Goal: Task Accomplishment & Management: Manage account settings

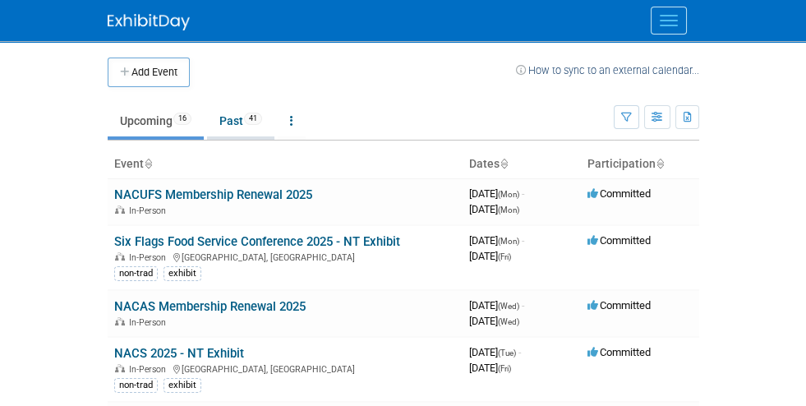
click at [207, 117] on link "Past 41" at bounding box center [240, 120] width 67 height 31
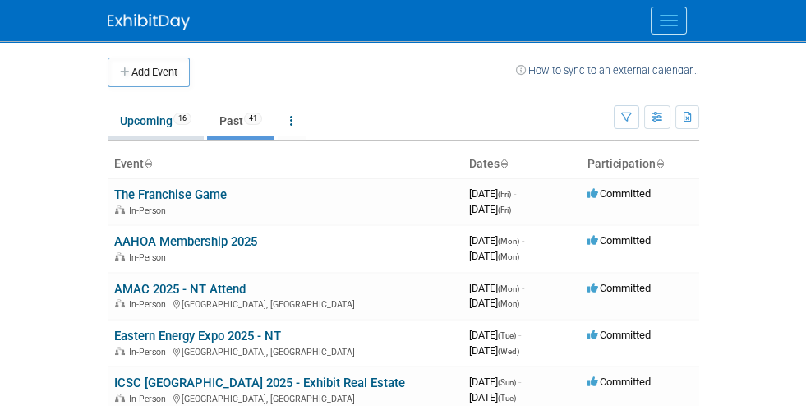
click at [108, 117] on link "Upcoming 16" at bounding box center [156, 120] width 96 height 31
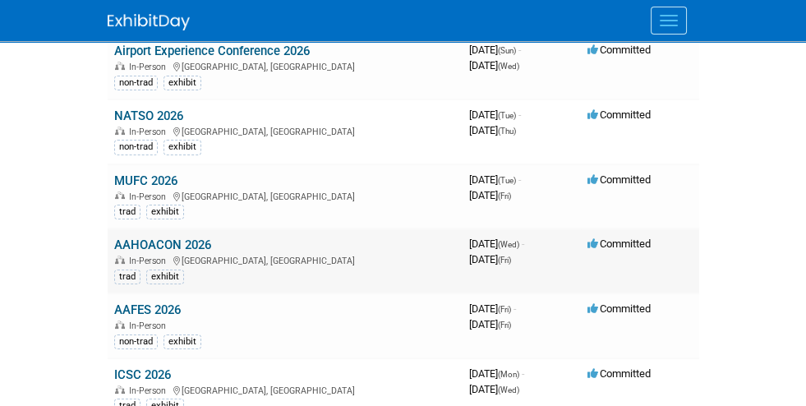
scroll to position [738, 0]
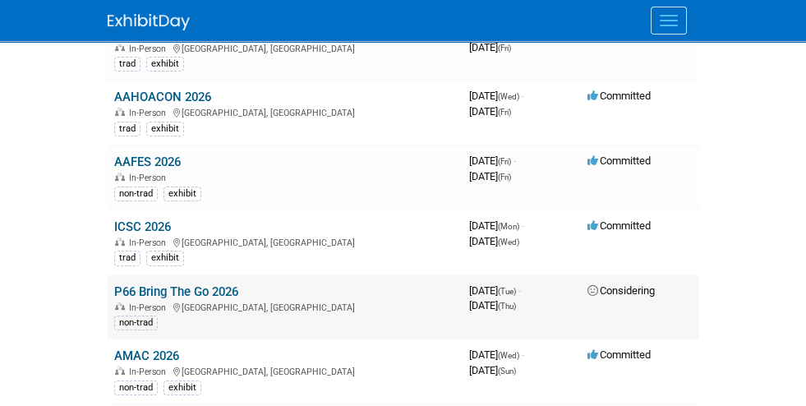
click at [114, 284] on link "P66 Bring The Go 2026" at bounding box center [176, 291] width 124 height 15
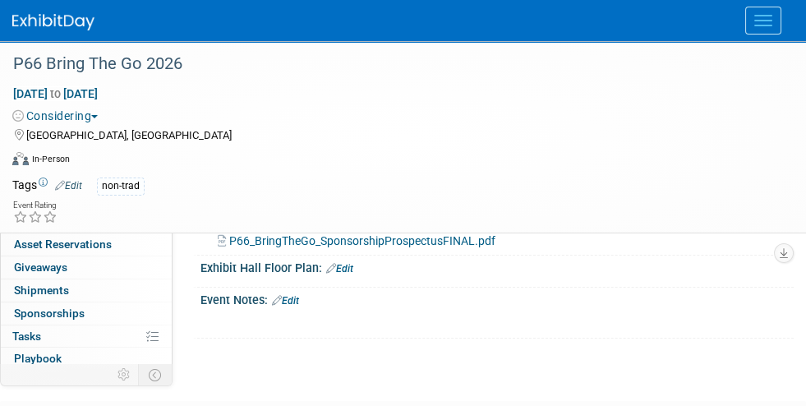
scroll to position [136, 0]
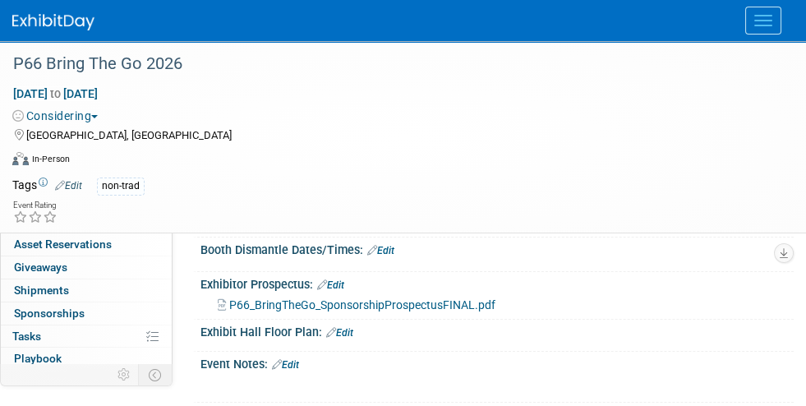
click at [324, 306] on span "P66_BringTheGo_SponsorshipProspectusFINAL.pdf" at bounding box center [362, 304] width 266 height 13
click at [71, 18] on img at bounding box center [53, 22] width 82 height 16
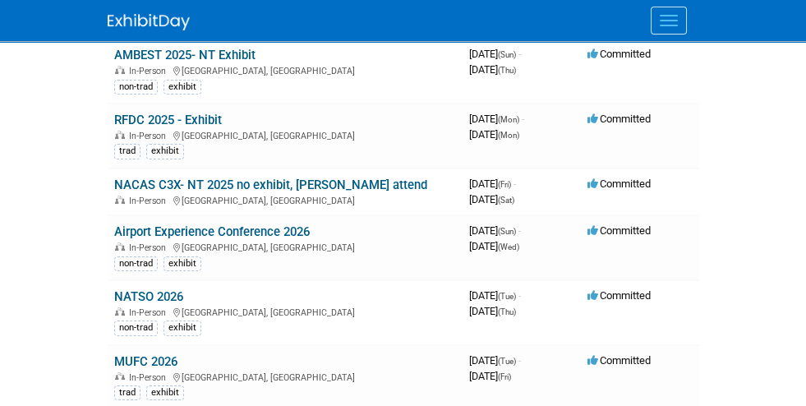
scroll to position [163, 0]
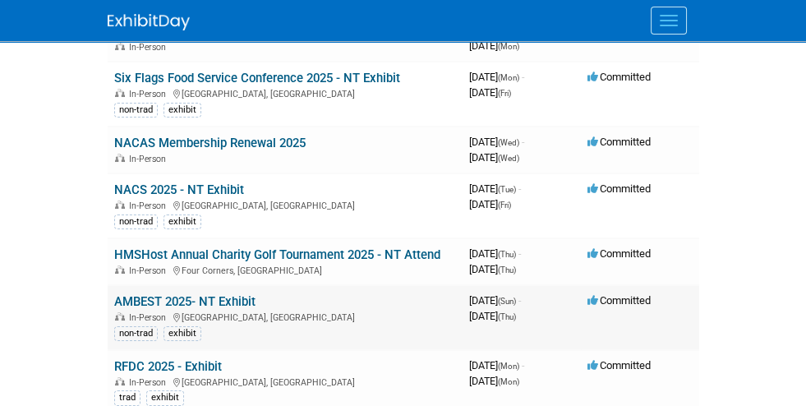
click at [114, 294] on link "AMBEST 2025- NT Exhibit" at bounding box center [184, 301] width 141 height 15
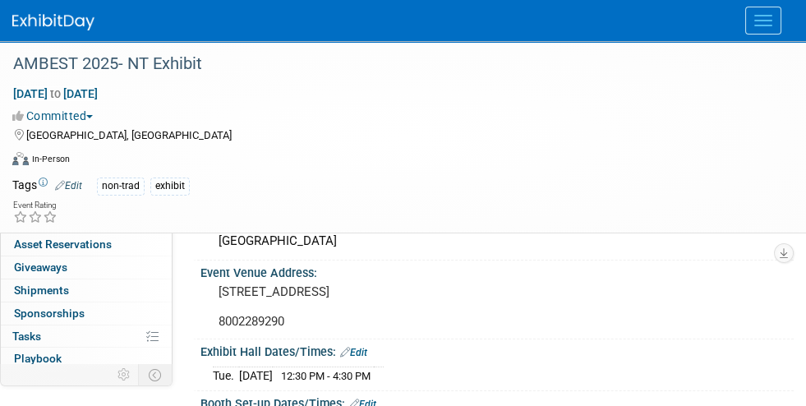
click at [54, 19] on img at bounding box center [53, 22] width 82 height 16
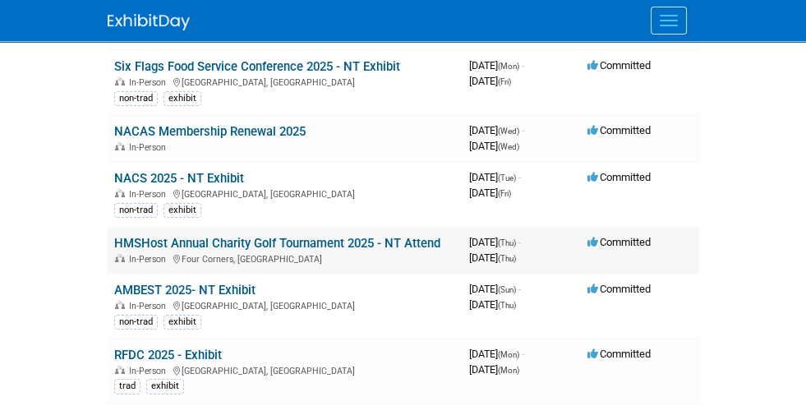
scroll to position [246, 0]
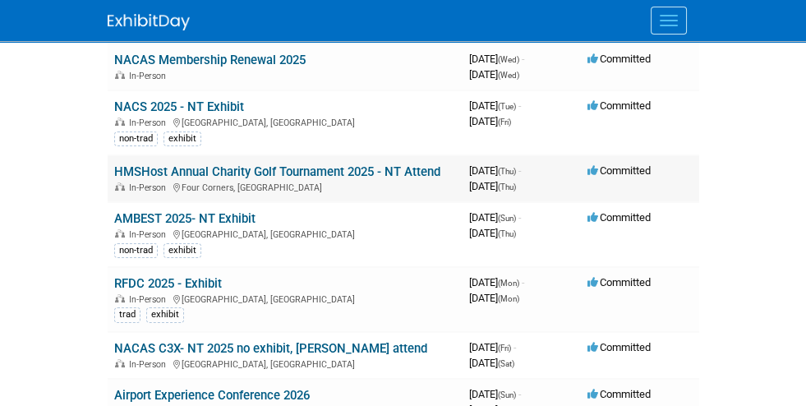
click at [119, 167] on link "HMSHost Annual Charity Golf Tournament 2025 - NT Attend" at bounding box center [277, 171] width 326 height 15
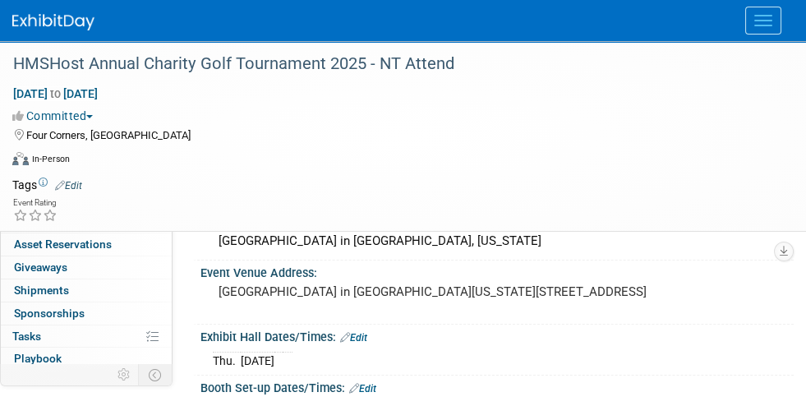
click at [42, 21] on img at bounding box center [53, 22] width 82 height 16
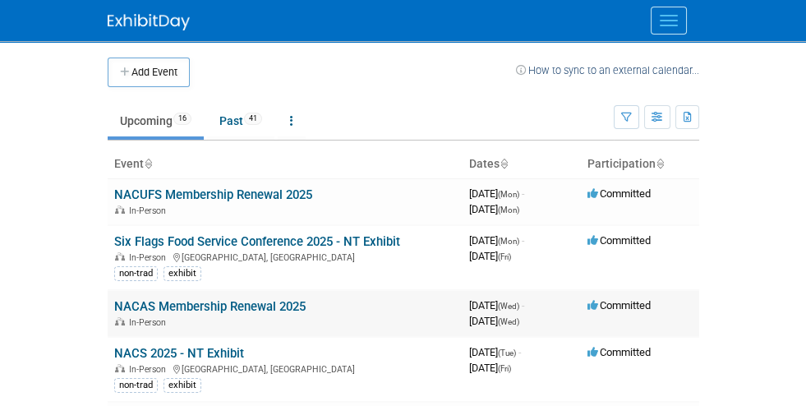
scroll to position [246, 0]
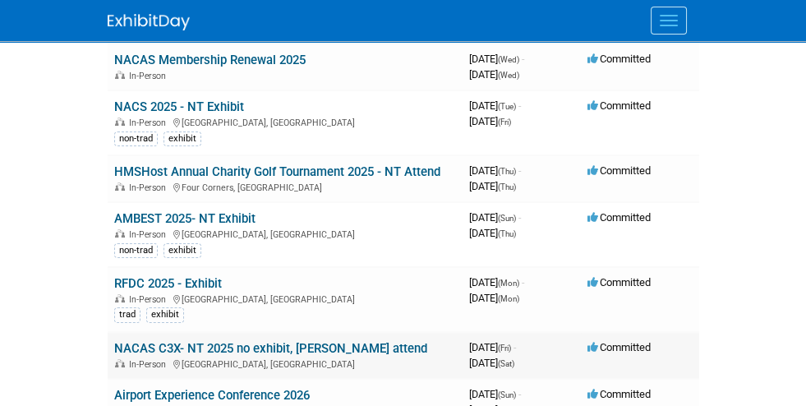
click at [137, 341] on link "NACAS C3X- NT 2025 no exhibit, [PERSON_NAME] attend" at bounding box center [270, 348] width 313 height 15
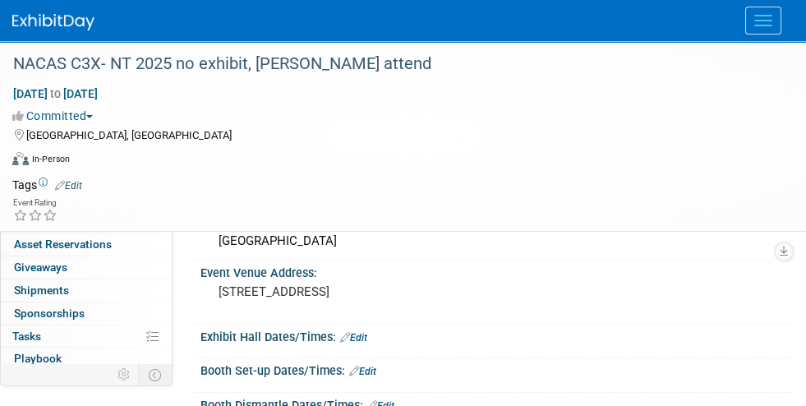
click at [69, 23] on img at bounding box center [53, 22] width 82 height 16
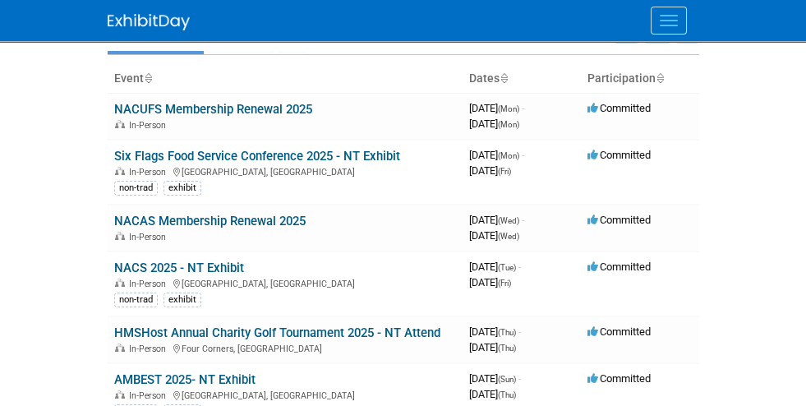
scroll to position [75, 0]
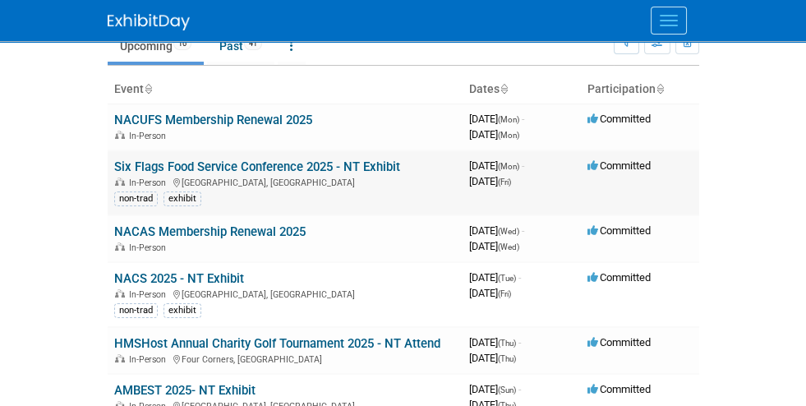
click at [114, 168] on link "Six Flags Food Service Conference 2025 - NT Exhibit" at bounding box center [257, 166] width 286 height 15
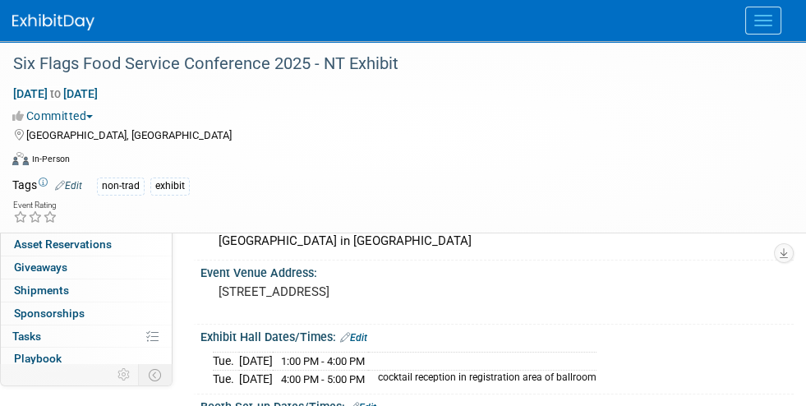
click at [33, 175] on span "Booth" at bounding box center [39, 175] width 50 height 13
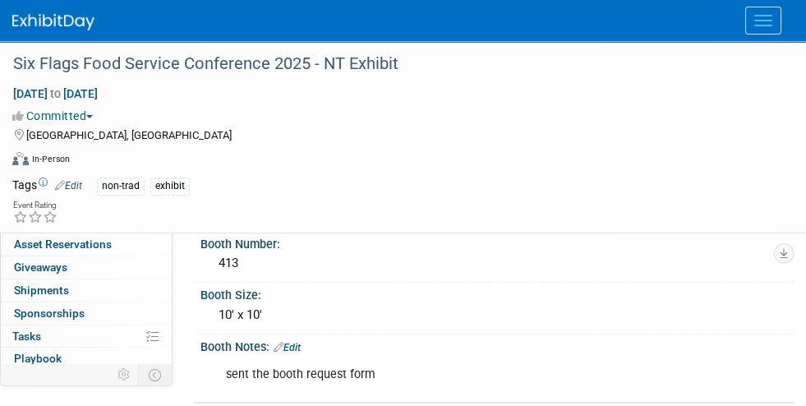
click at [21, 198] on span "Staff 1" at bounding box center [34, 198] width 41 height 13
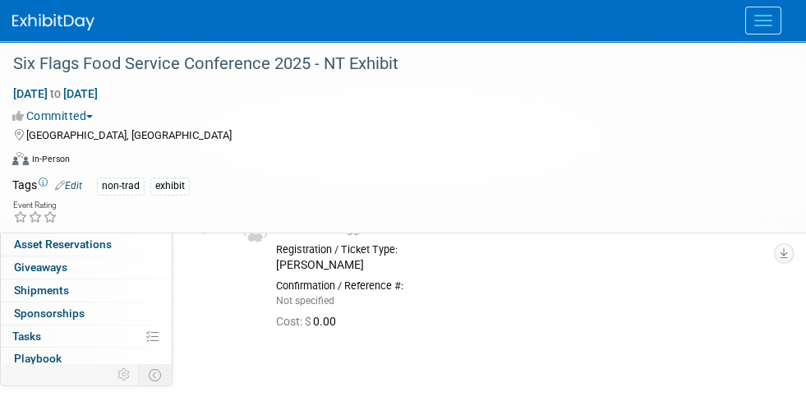
click at [23, 148] on span "Event Information" at bounding box center [60, 152] width 92 height 13
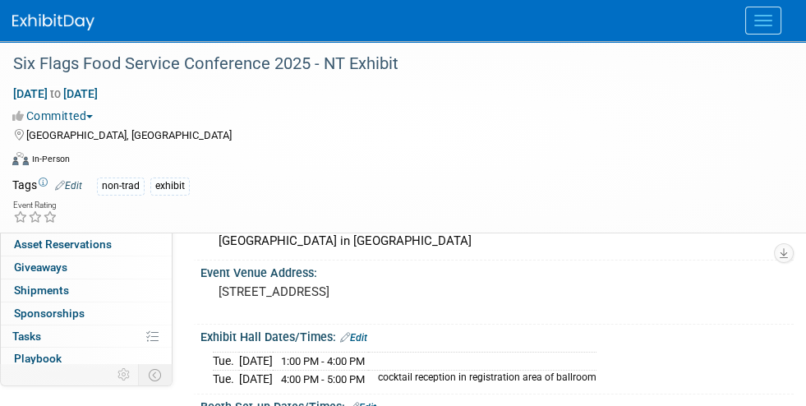
click at [24, 174] on span "Booth" at bounding box center [39, 175] width 50 height 13
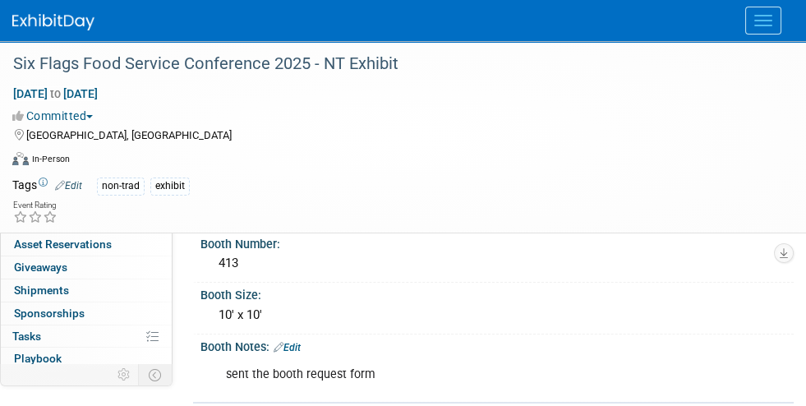
click at [25, 195] on span "Staff 1" at bounding box center [34, 198] width 41 height 13
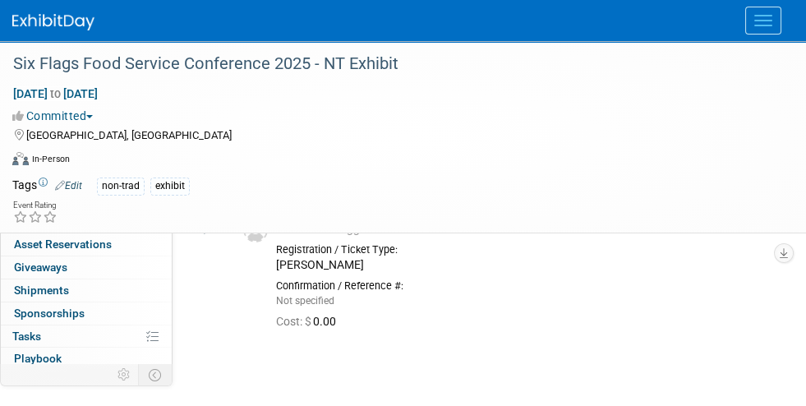
click at [25, 158] on span "Event Information" at bounding box center [60, 152] width 92 height 13
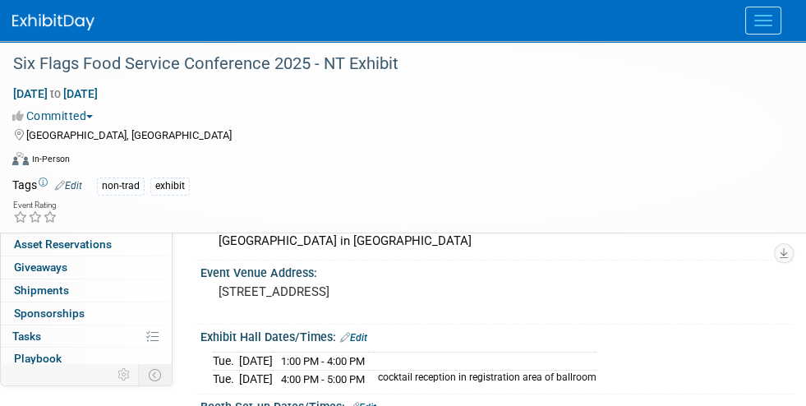
click at [63, 21] on img at bounding box center [53, 22] width 82 height 16
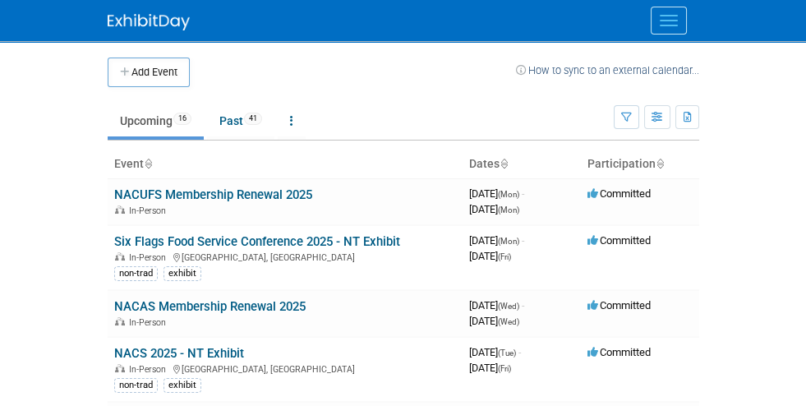
click at [516, 73] on td at bounding box center [353, 72] width 326 height 30
click at [516, 67] on td at bounding box center [353, 72] width 326 height 30
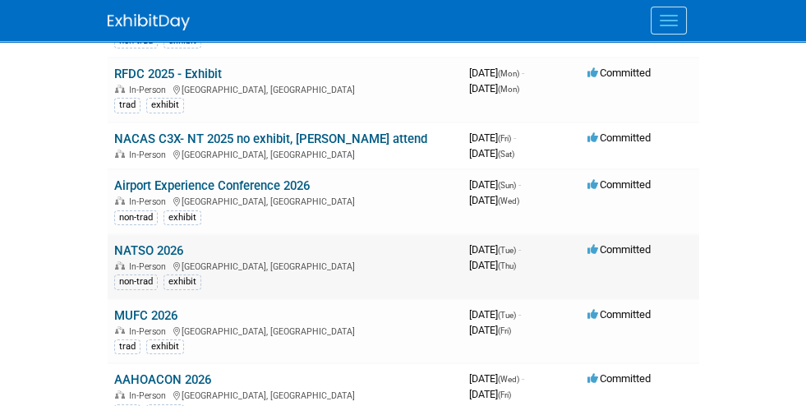
scroll to position [492, 0]
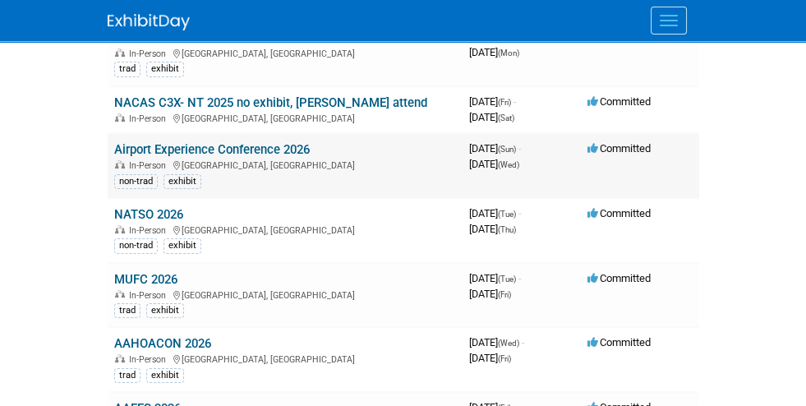
click at [122, 142] on link "Airport Experience Conference 2026" at bounding box center [211, 149] width 195 height 15
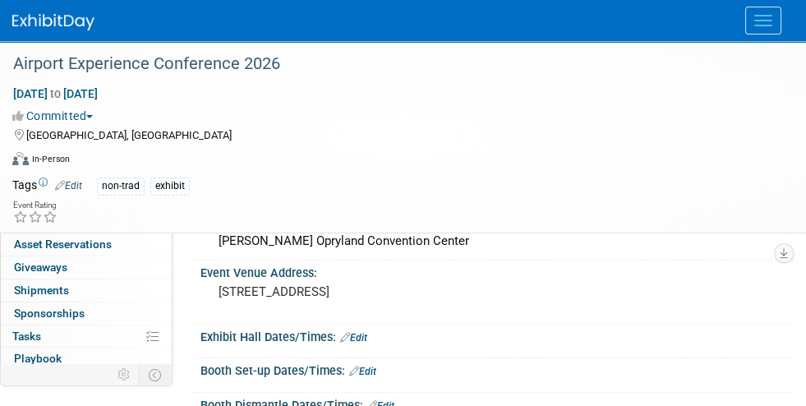
click at [21, 173] on span "Booth" at bounding box center [39, 175] width 50 height 13
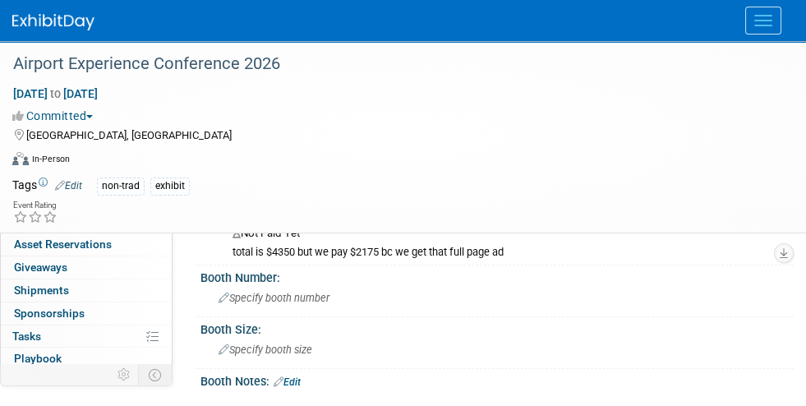
click at [74, 196] on link "1 Staff 1" at bounding box center [86, 199] width 171 height 22
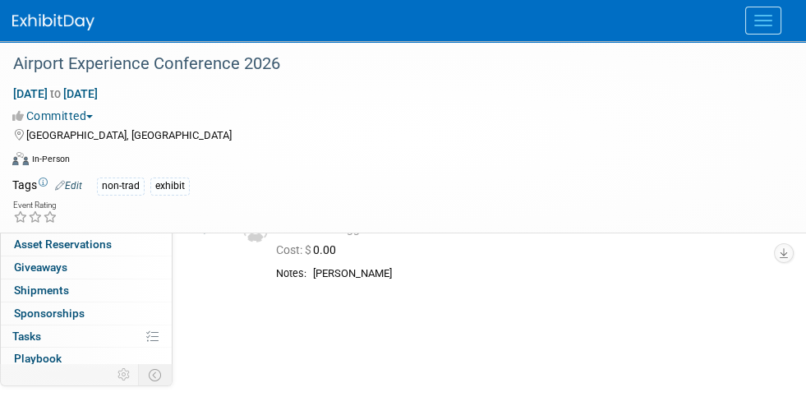
click at [32, 176] on span "Booth" at bounding box center [39, 175] width 50 height 13
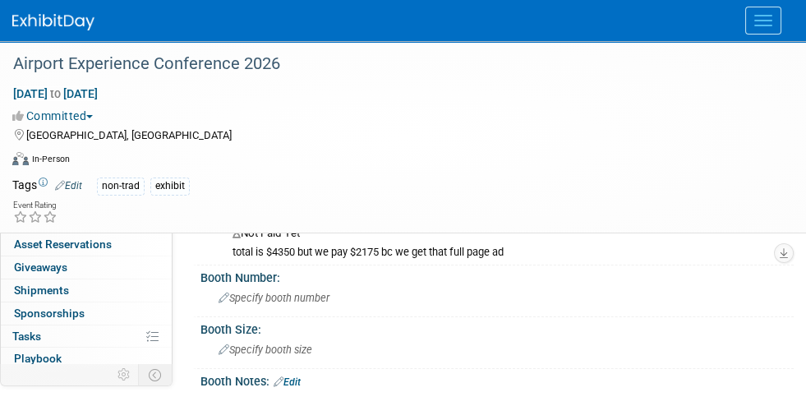
click at [348, 214] on link "Invoice" at bounding box center [351, 215] width 55 height 12
click at [379, 172] on link "Edit" at bounding box center [370, 173] width 27 height 11
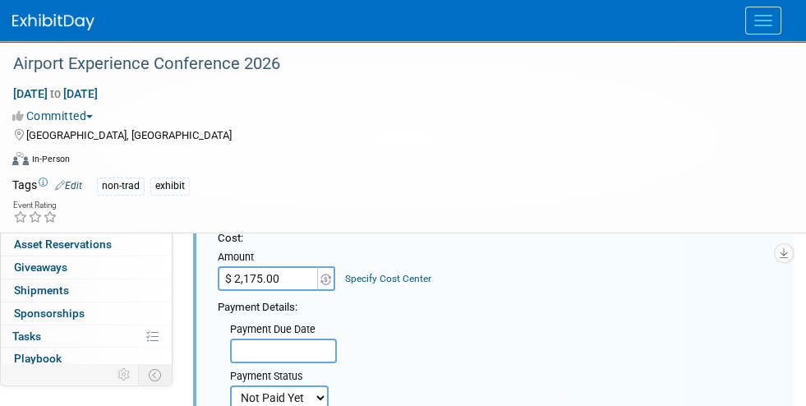
click at [352, 104] on div "Feb 22, 2026 to Feb 25, 2026 (4 days) Feb 22, 2026 to Feb 25, 2026 Committed Co…" at bounding box center [392, 129] width 785 height 89
click at [210, 177] on div "non-trad exhibit" at bounding box center [435, 186] width 676 height 18
click at [181, 196] on div "Event Website: Edit https://www.airportxnews.com/ax-conference/ Event Venue Nam…" at bounding box center [482, 310] width 621 height 337
click at [26, 176] on span "Booth" at bounding box center [39, 175] width 50 height 13
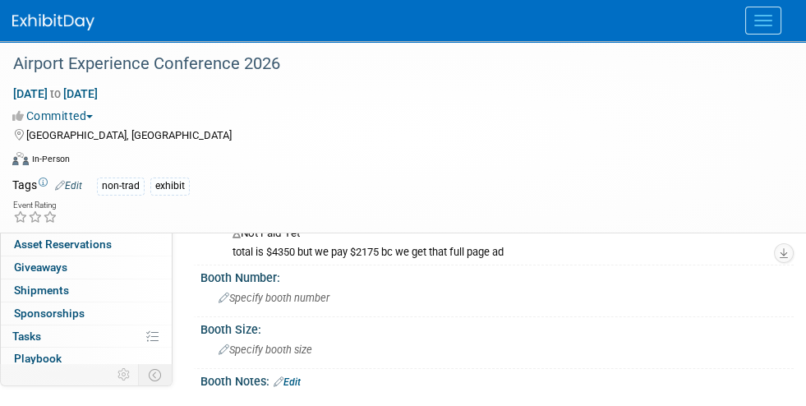
click at [341, 215] on link "Invoice" at bounding box center [351, 215] width 55 height 12
click at [362, 173] on icon at bounding box center [362, 173] width 10 height 11
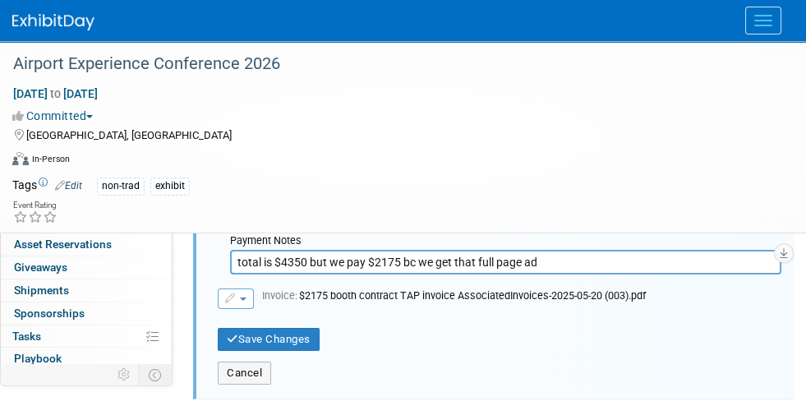
scroll to position [81, 0]
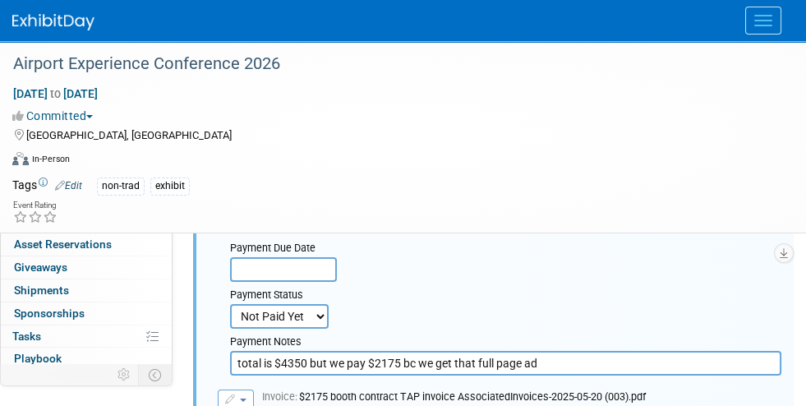
click at [328, 304] on select "Not Paid Yet Partially Paid Paid in Full" at bounding box center [279, 316] width 99 height 25
select select "1"
click at [328, 304] on select "Not Paid Yet Partially Paid Paid in Full" at bounding box center [279, 316] width 99 height 25
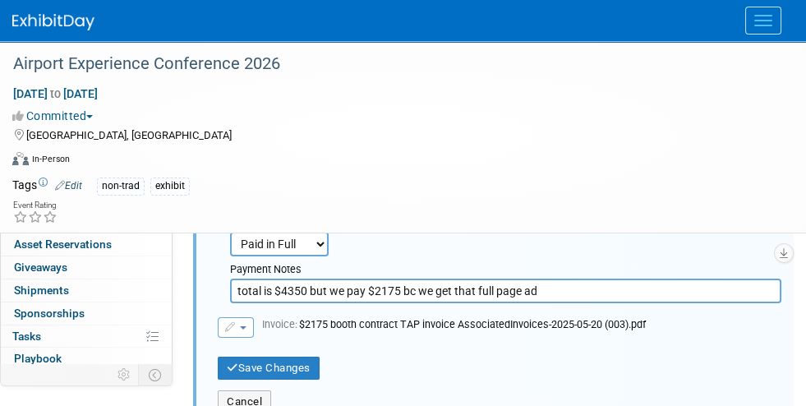
scroll to position [246, 0]
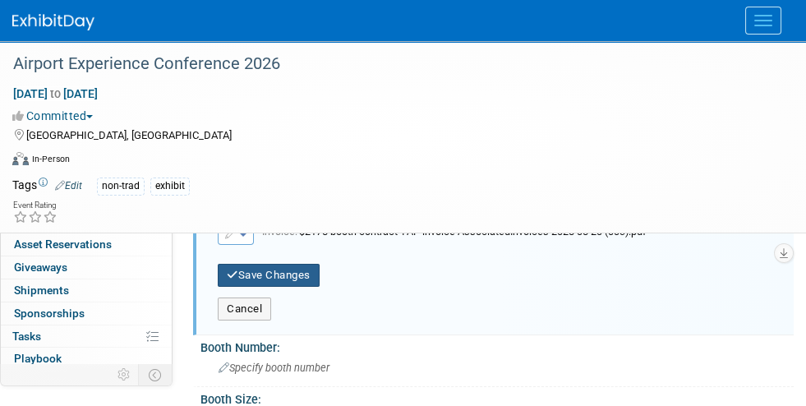
click at [259, 264] on button "Save Changes" at bounding box center [269, 275] width 102 height 23
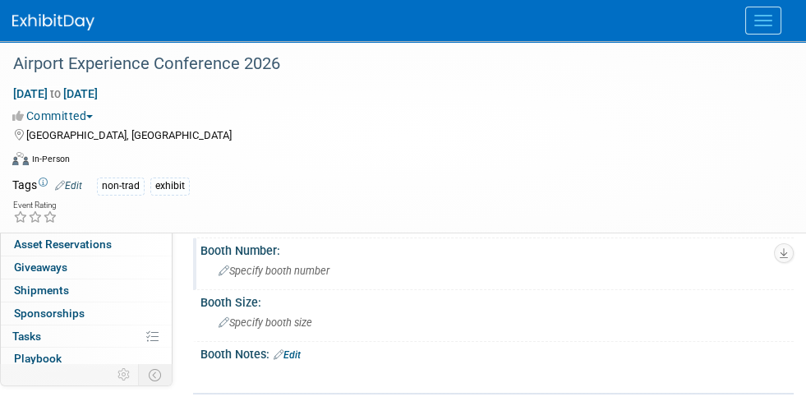
scroll to position [0, 0]
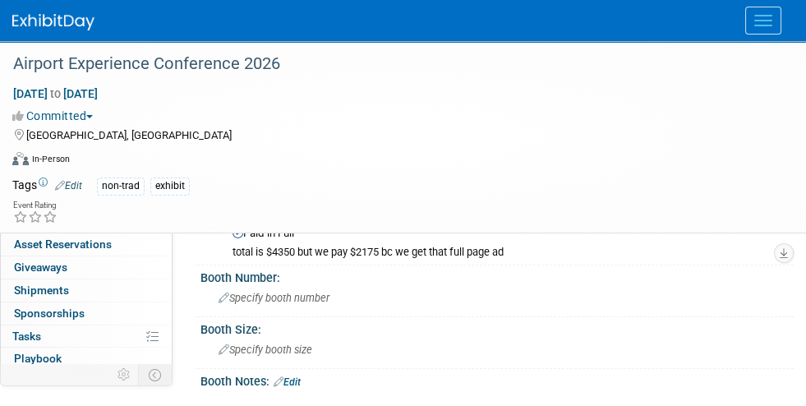
click at [374, 171] on link "Edit" at bounding box center [370, 173] width 27 height 11
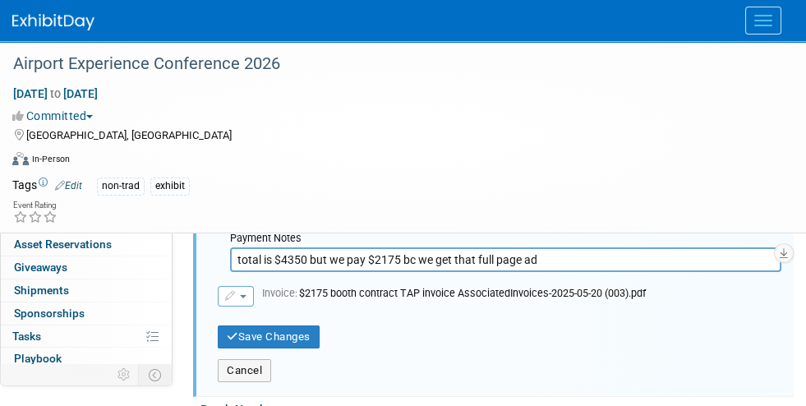
scroll to position [163, 0]
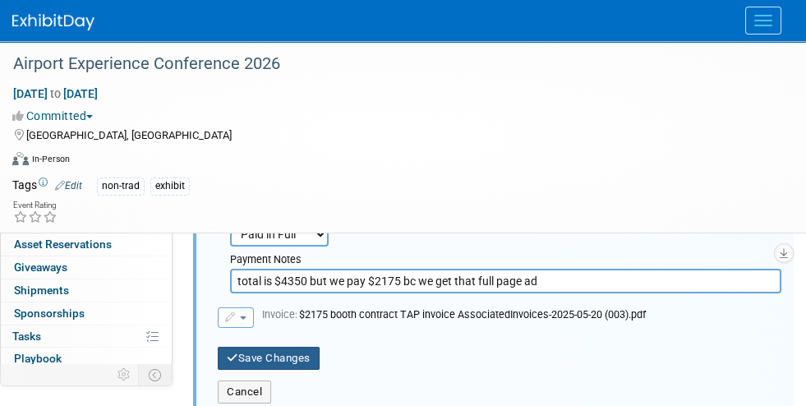
click at [290, 347] on button "Save Changes" at bounding box center [269, 358] width 102 height 23
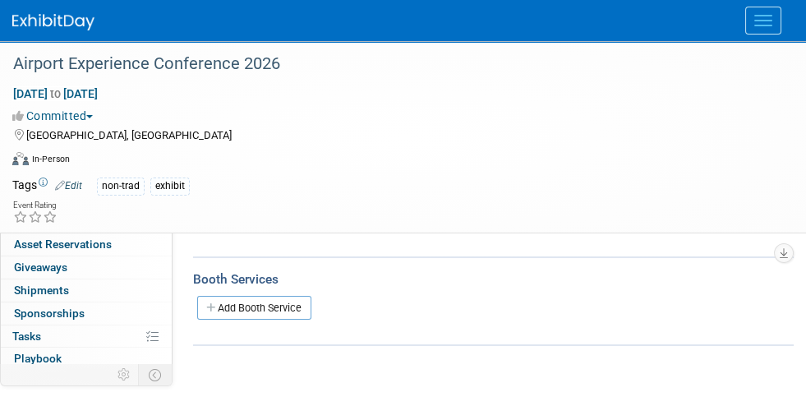
scroll to position [0, 0]
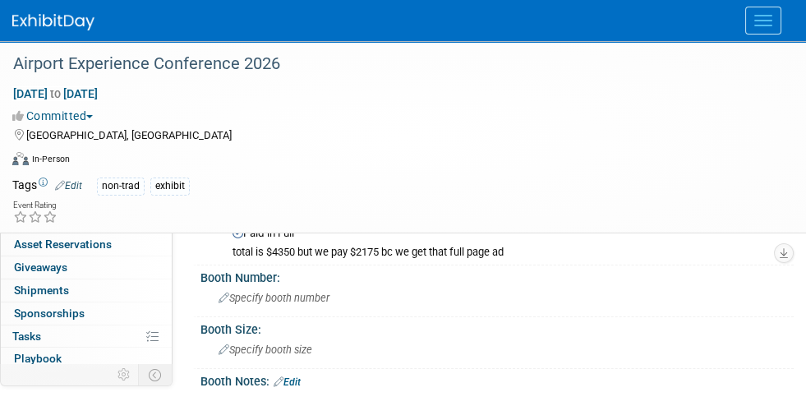
click at [341, 212] on link "Invoice" at bounding box center [351, 215] width 55 height 12
click at [28, 151] on span "Event Information" at bounding box center [60, 152] width 92 height 13
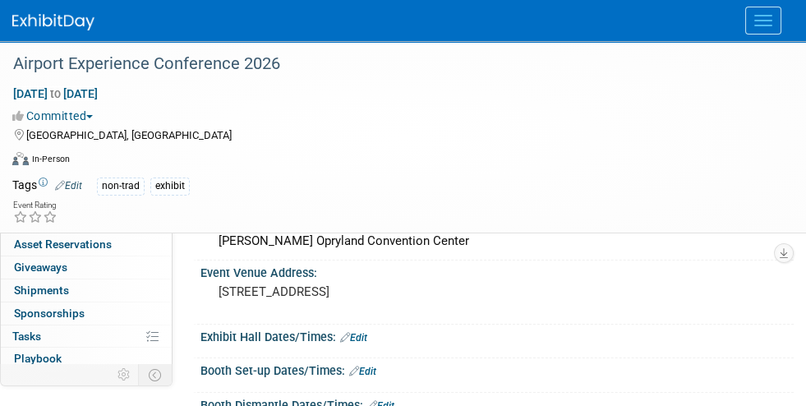
click at [24, 175] on span "Booth" at bounding box center [39, 175] width 50 height 13
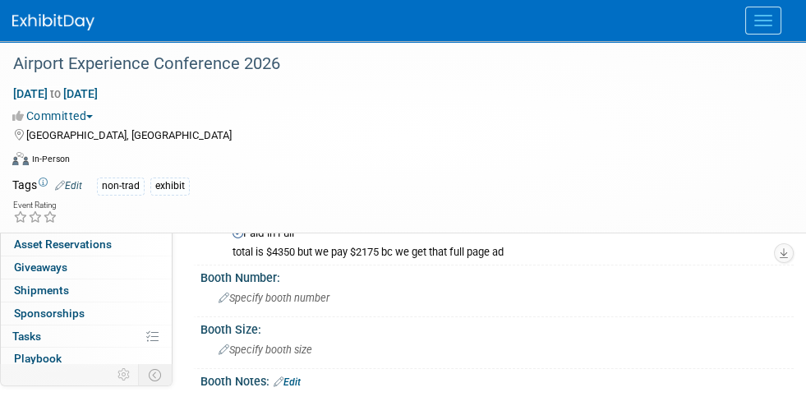
click at [349, 214] on link "Invoice" at bounding box center [351, 215] width 55 height 12
click at [50, 16] on img at bounding box center [53, 22] width 82 height 16
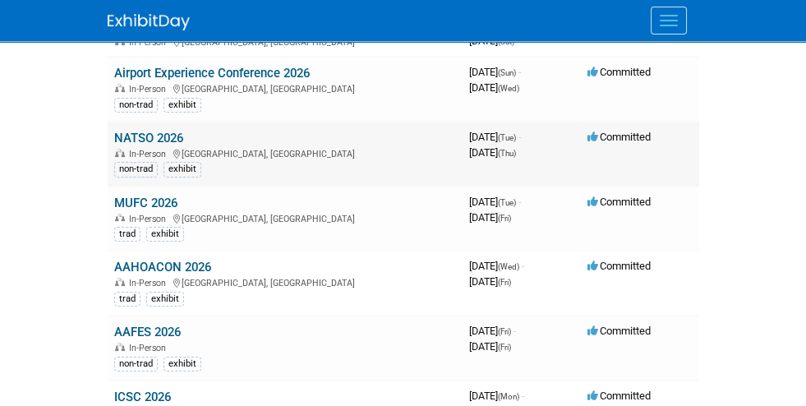
scroll to position [492, 0]
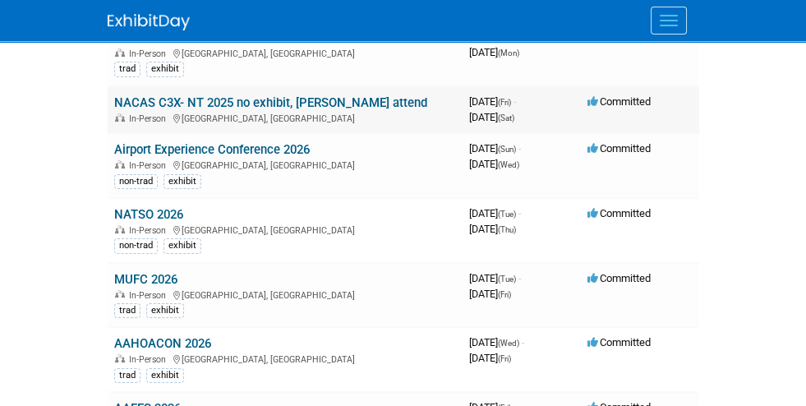
click at [114, 95] on link "NACAS C3X- NT 2025 no exhibit, [PERSON_NAME] attend" at bounding box center [270, 102] width 313 height 15
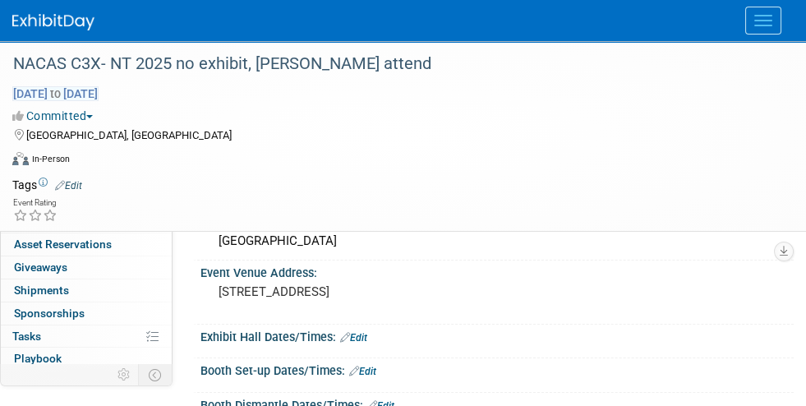
click at [63, 90] on span "to" at bounding box center [56, 93] width 16 height 13
select select "10"
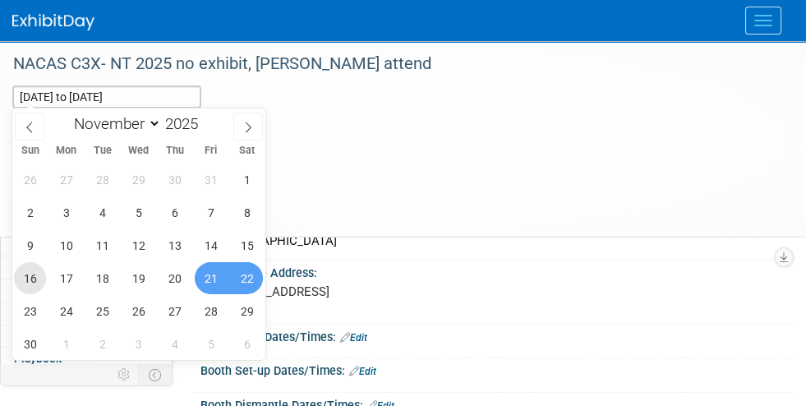
click at [23, 277] on span "16" at bounding box center [30, 278] width 32 height 32
type input "Nov 16, 2025"
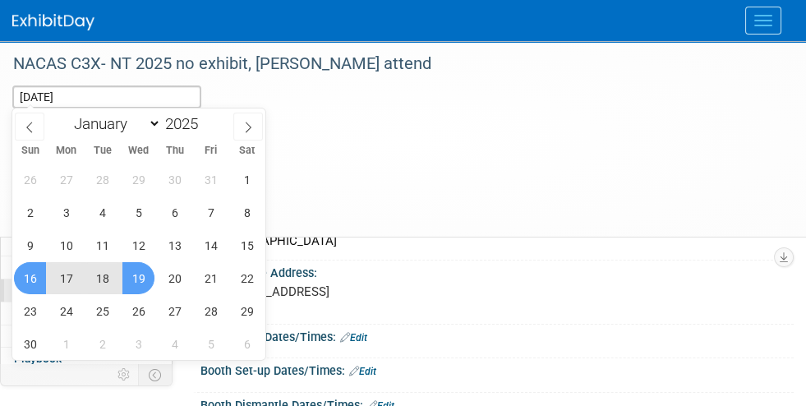
click at [137, 282] on span "19" at bounding box center [138, 278] width 32 height 32
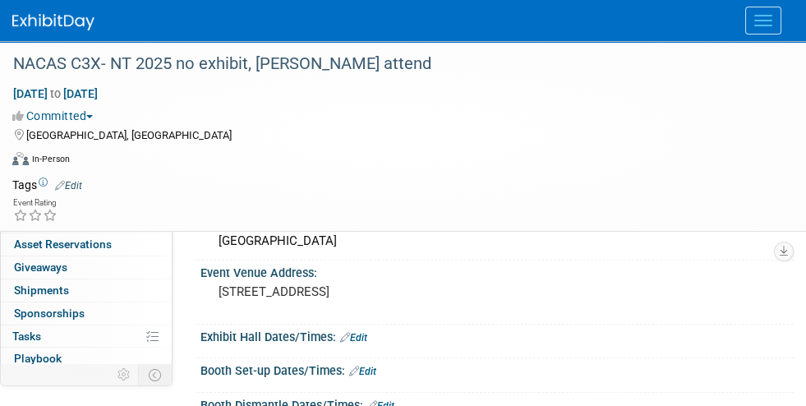
click at [64, 180] on icon at bounding box center [60, 185] width 10 height 11
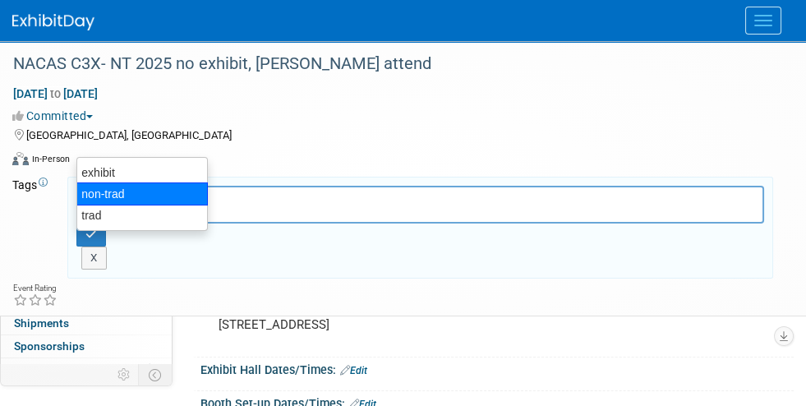
click at [106, 191] on div "non-trad" at bounding box center [141, 193] width 131 height 23
type input "non-trad"
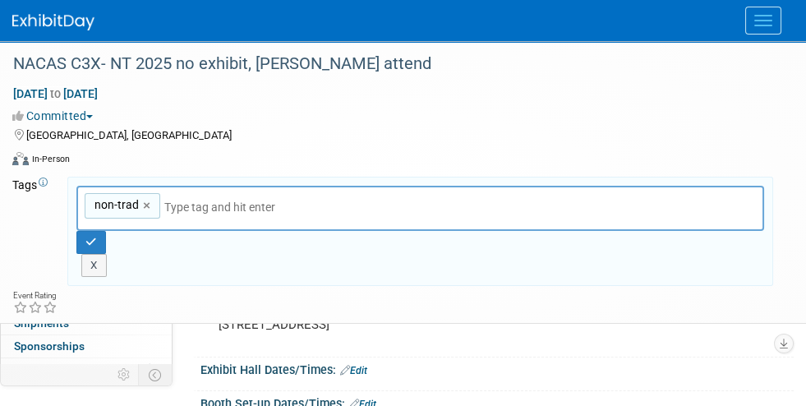
type input "e"
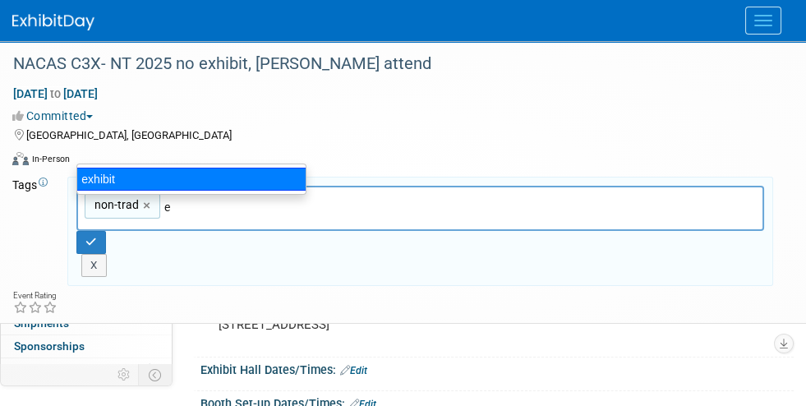
click at [99, 179] on div "exhibit" at bounding box center [191, 179] width 230 height 23
type input "non-trad, exhibit"
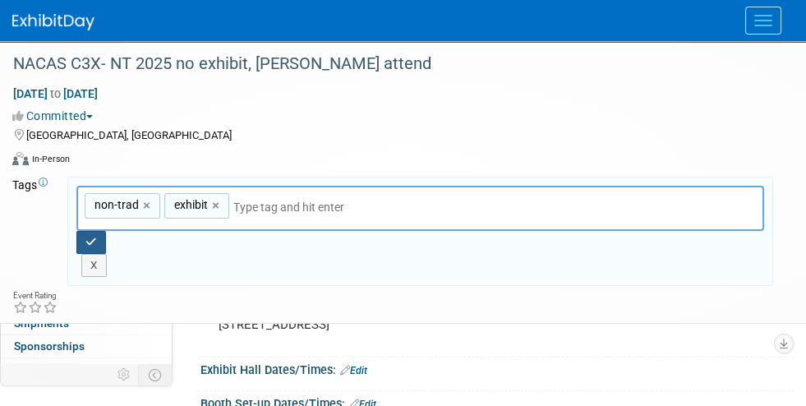
click at [106, 231] on button "button" at bounding box center [91, 242] width 30 height 23
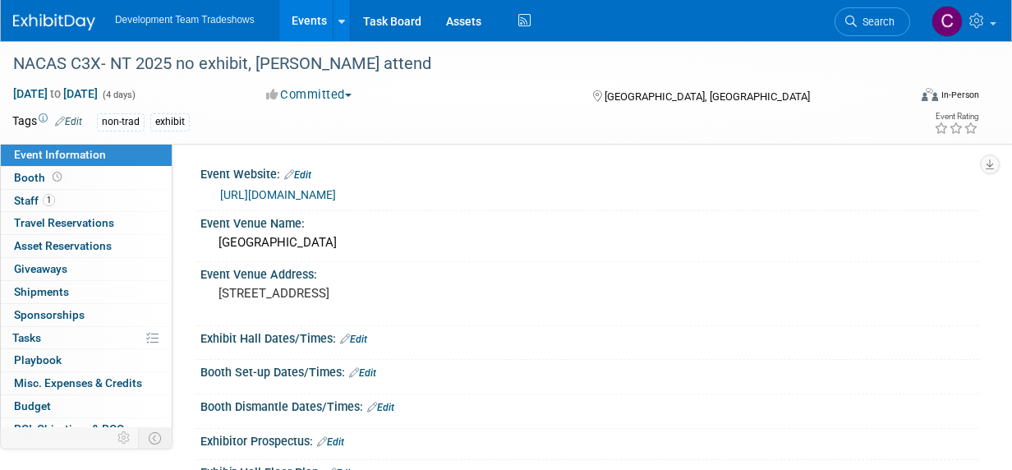
click at [69, 21] on img at bounding box center [54, 22] width 82 height 16
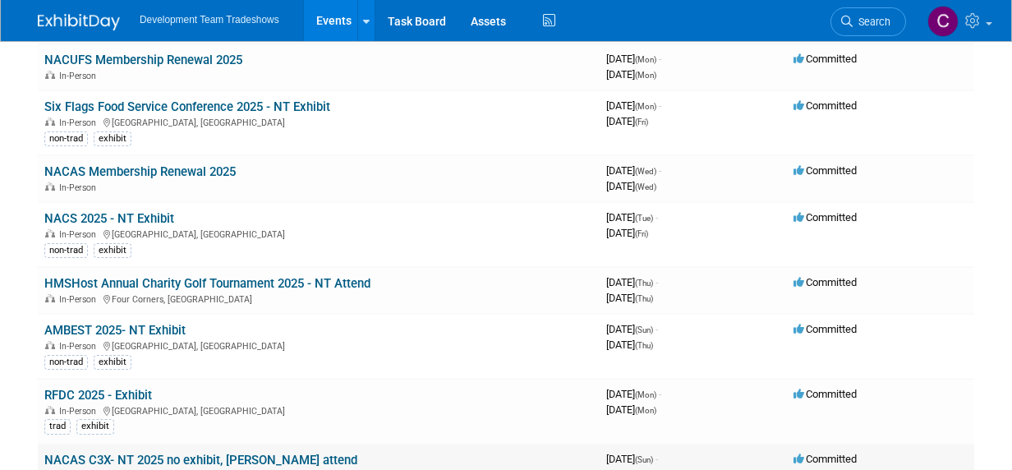
scroll to position [328, 0]
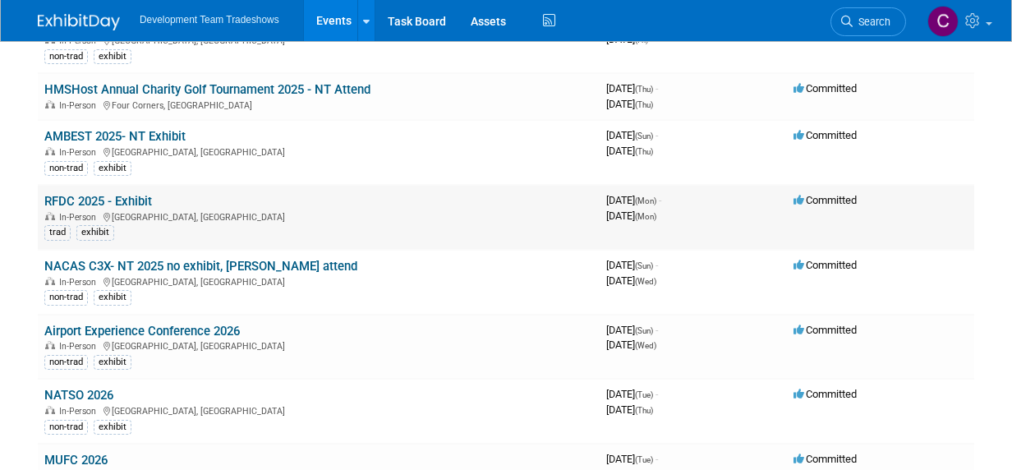
click at [104, 194] on link "RFDC 2025 - Exhibit" at bounding box center [98, 201] width 108 height 15
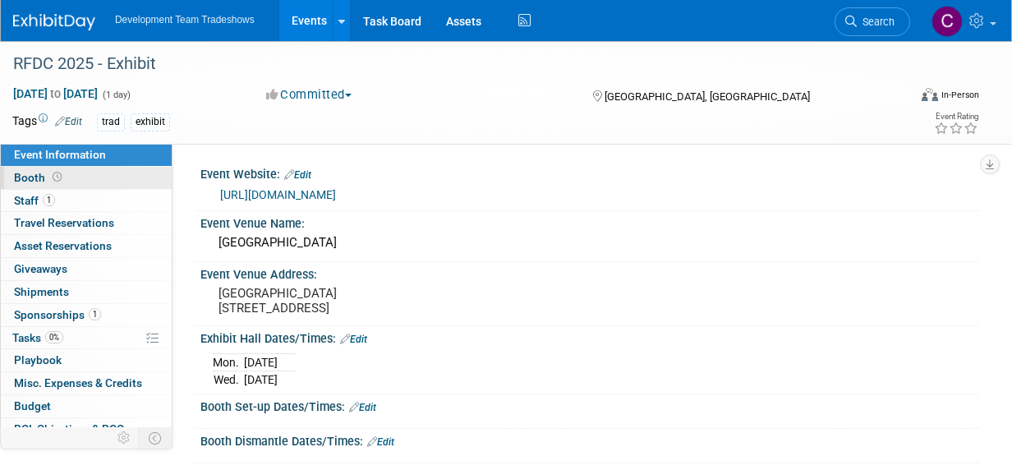
click at [35, 173] on span "Booth" at bounding box center [39, 177] width 51 height 13
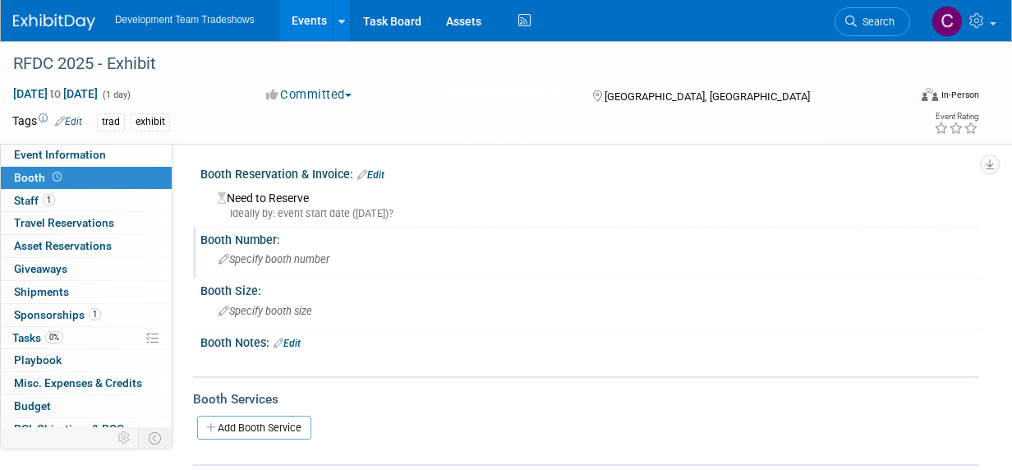
click at [273, 256] on span "Specify booth number" at bounding box center [273, 259] width 111 height 12
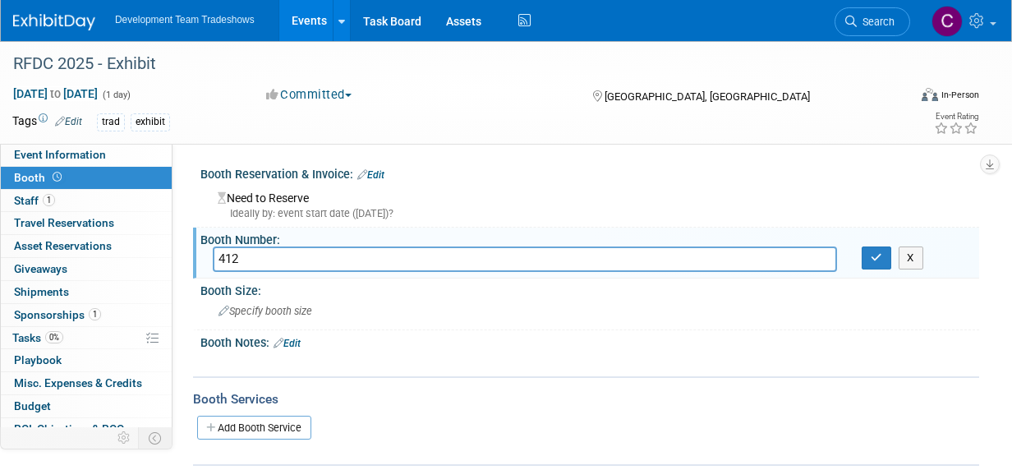
type input "412"
click at [876, 252] on icon "button" at bounding box center [875, 257] width 11 height 11
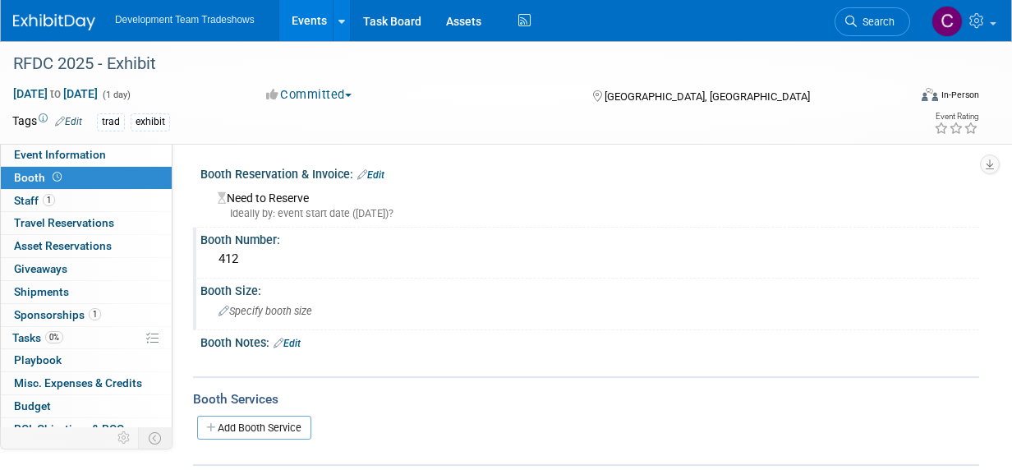
click at [296, 313] on span "Specify booth size" at bounding box center [265, 311] width 94 height 12
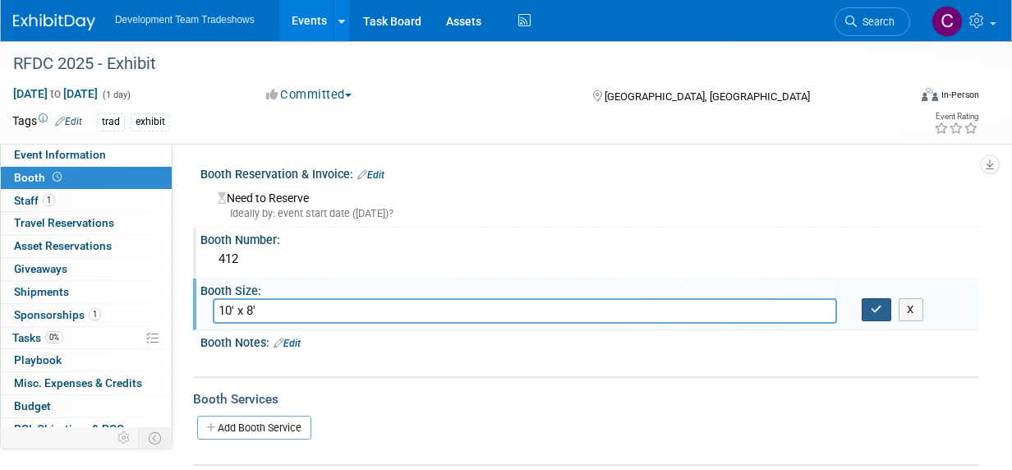
type input "10' x 8'"
click at [870, 306] on icon "button" at bounding box center [875, 309] width 11 height 11
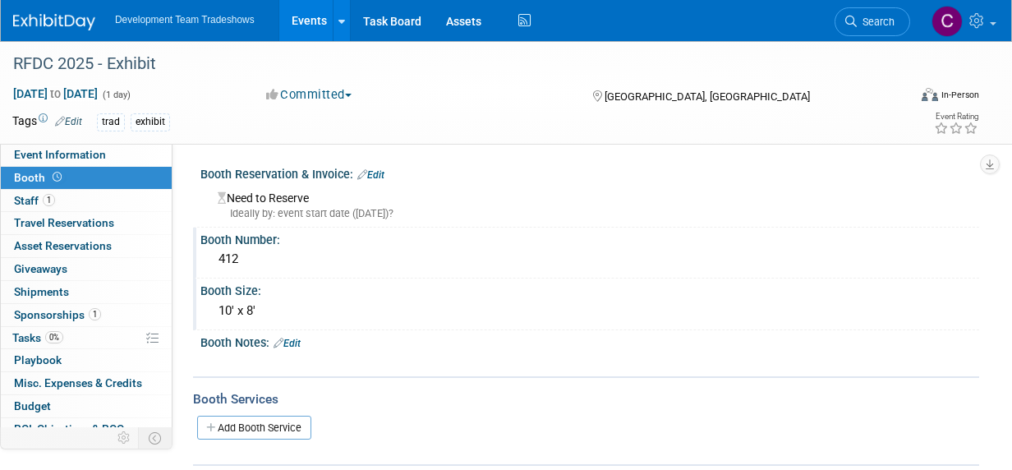
click at [361, 174] on icon at bounding box center [362, 174] width 10 height 11
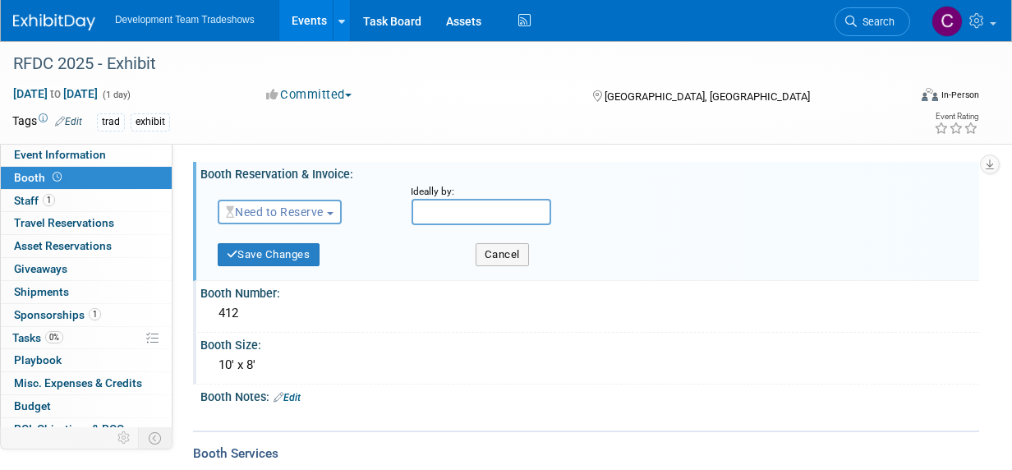
click at [324, 209] on span "Need to Reserve" at bounding box center [275, 211] width 98 height 13
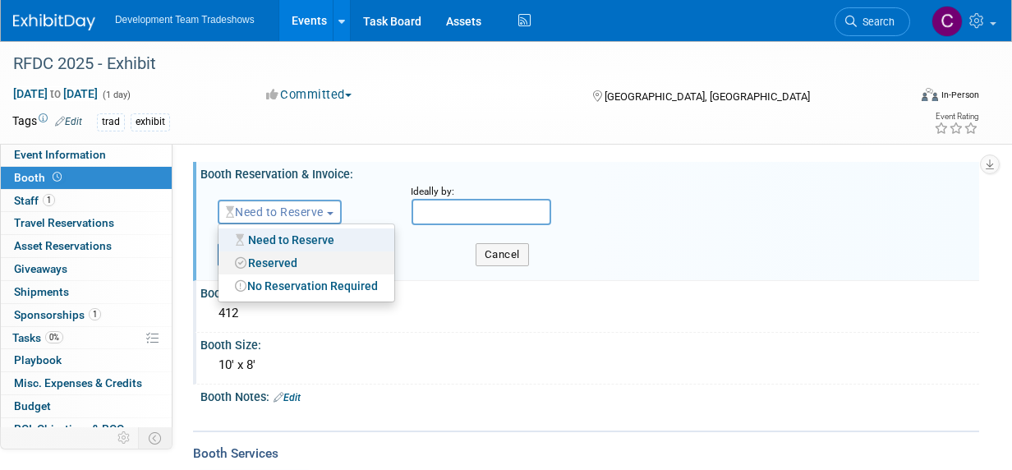
click at [288, 264] on link "Reserved" at bounding box center [306, 262] width 176 height 23
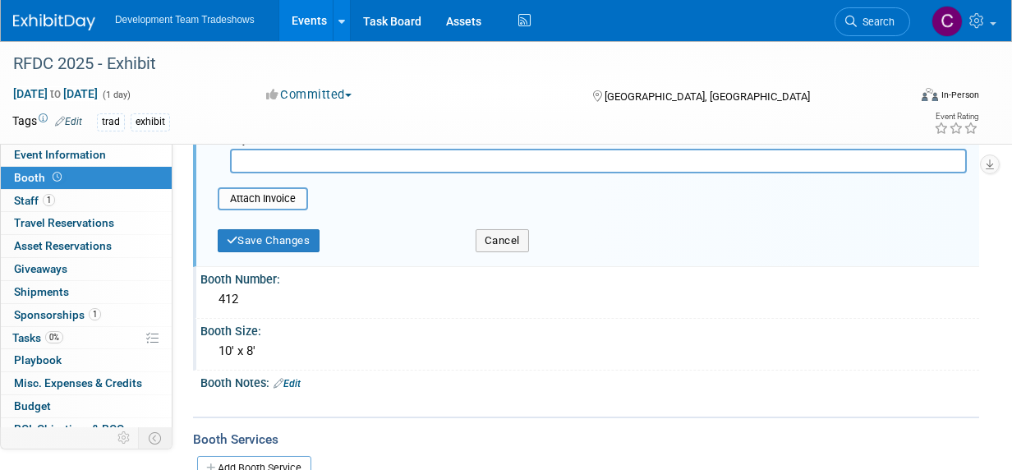
scroll to position [328, 0]
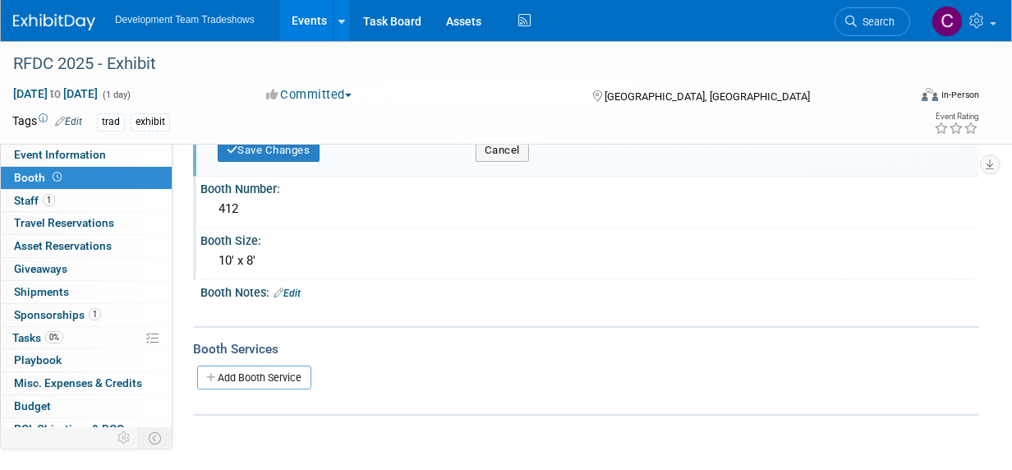
click at [537, 401] on div "Booth Services Add Booth Service" at bounding box center [586, 371] width 786 height 90
click at [650, 263] on div "10' x 8'" at bounding box center [590, 260] width 754 height 25
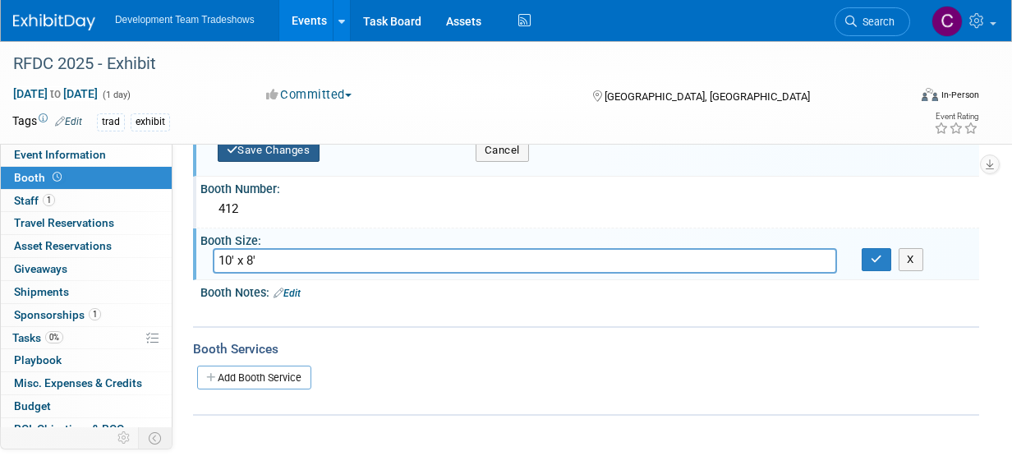
drag, startPoint x: 301, startPoint y: 146, endPoint x: 364, endPoint y: 151, distance: 63.4
click at [299, 147] on button "Save Changes" at bounding box center [269, 150] width 102 height 23
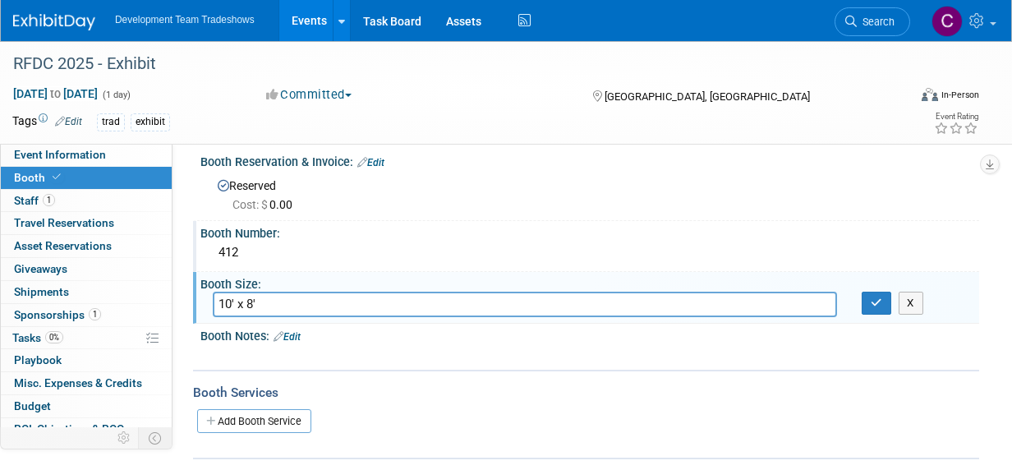
scroll to position [0, 0]
